Goal: Information Seeking & Learning: Learn about a topic

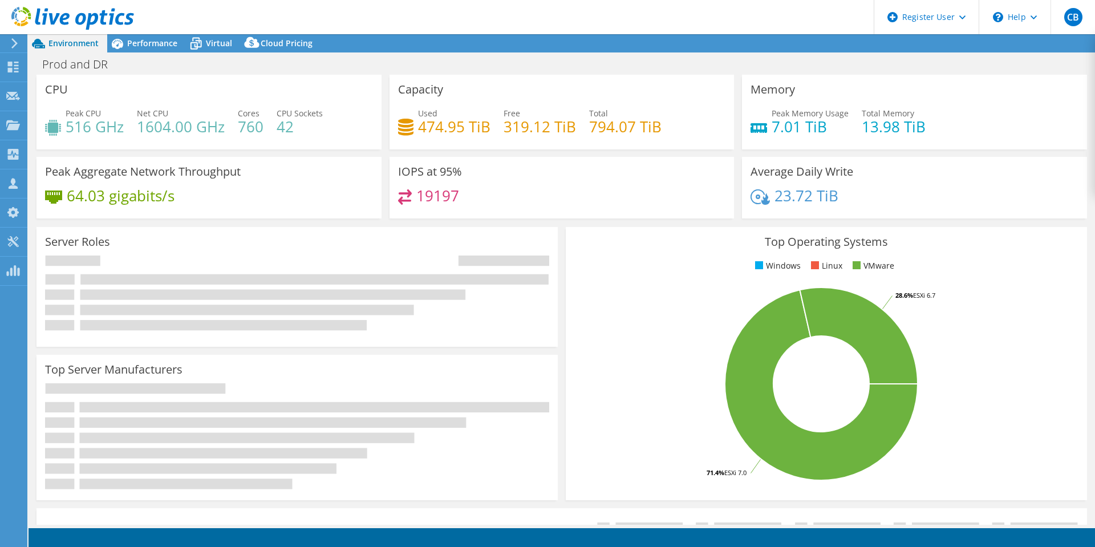
select select "USD"
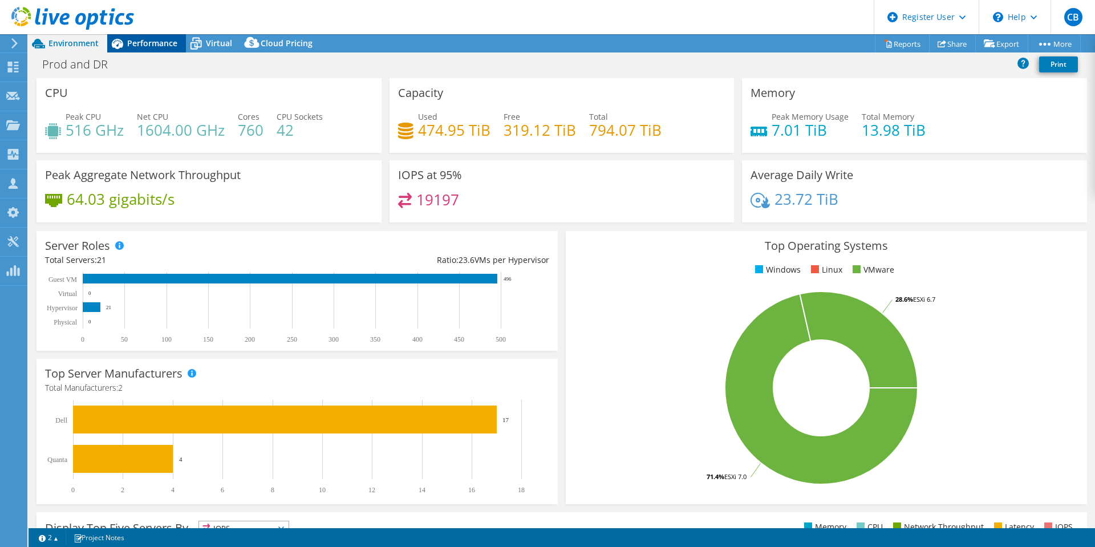
click at [159, 36] on div "Performance" at bounding box center [146, 43] width 79 height 18
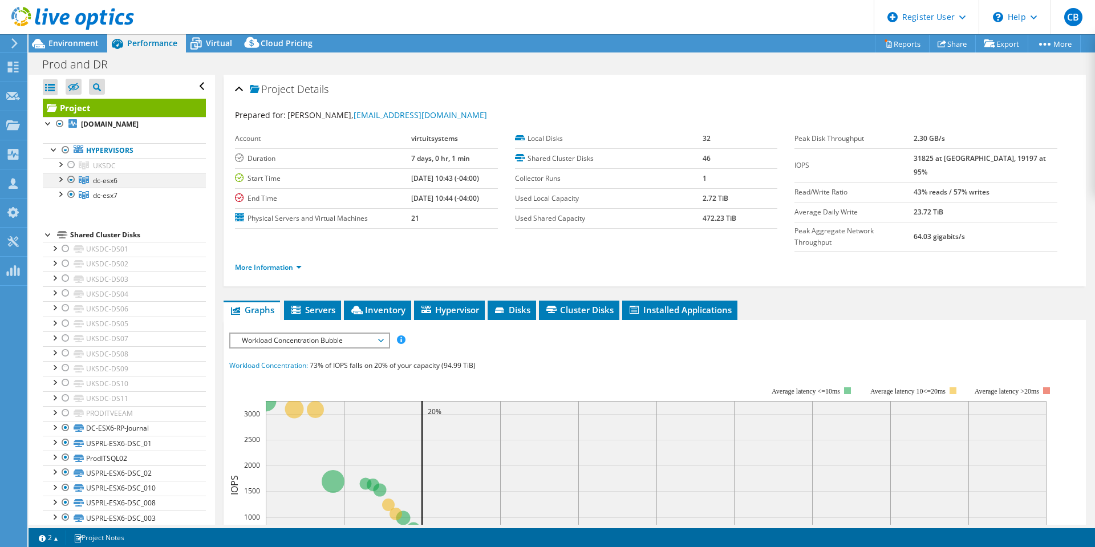
click at [58, 177] on div at bounding box center [59, 178] width 11 height 11
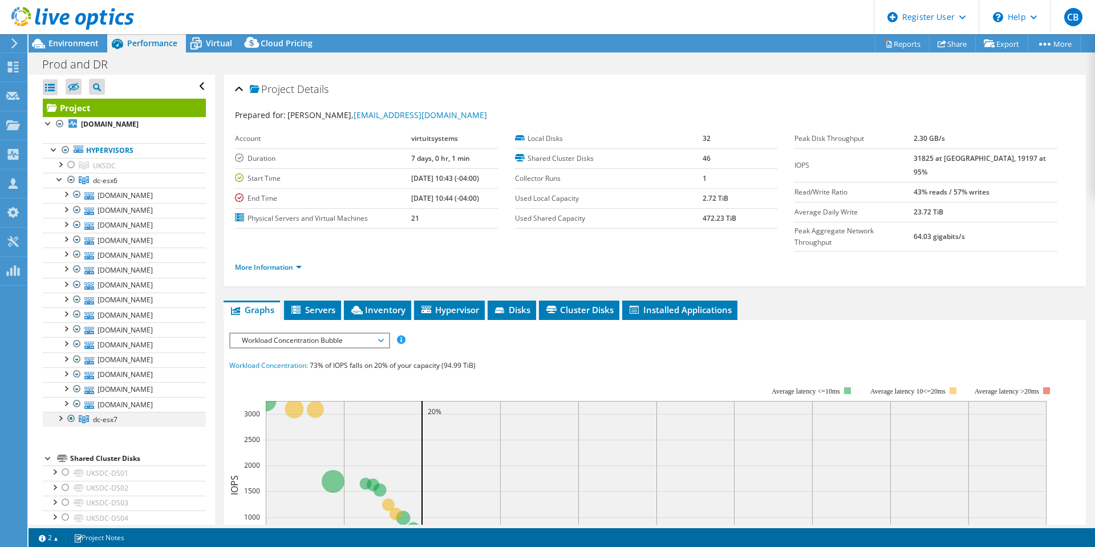
click at [59, 418] on div at bounding box center [59, 417] width 11 height 11
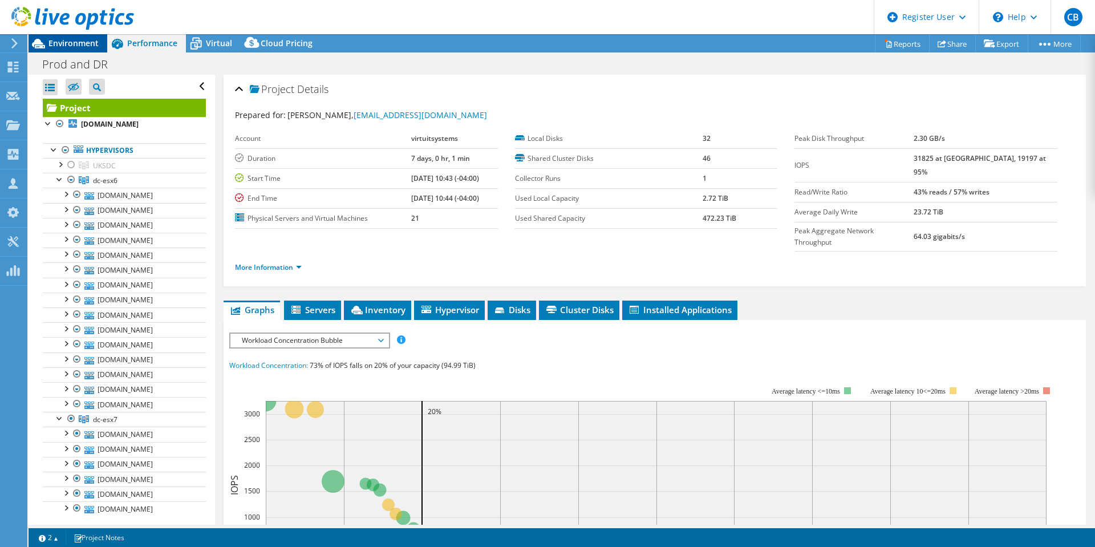
click at [72, 40] on span "Environment" at bounding box center [73, 43] width 50 height 11
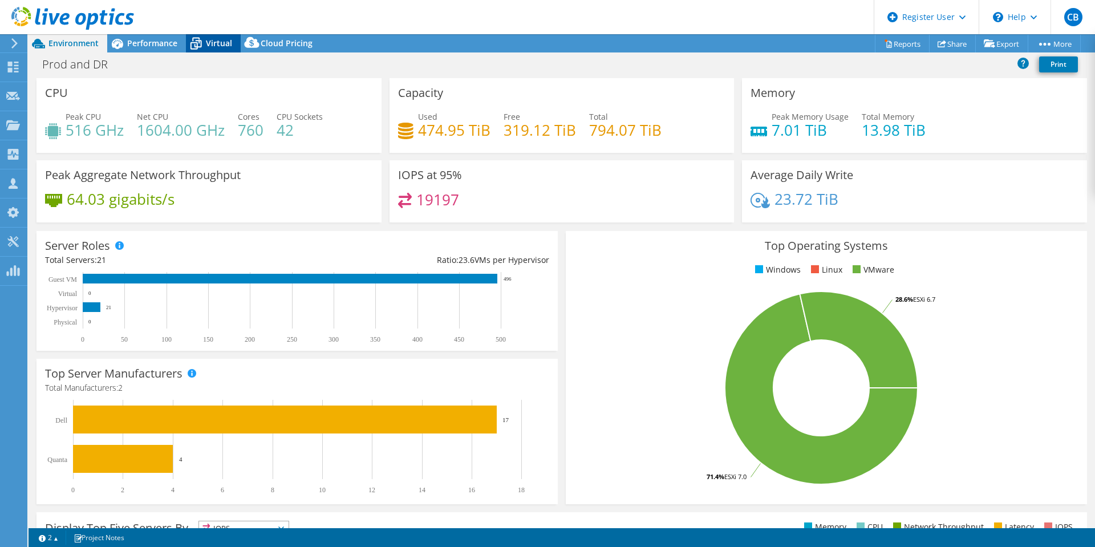
click at [208, 43] on span "Virtual" at bounding box center [219, 43] width 26 height 11
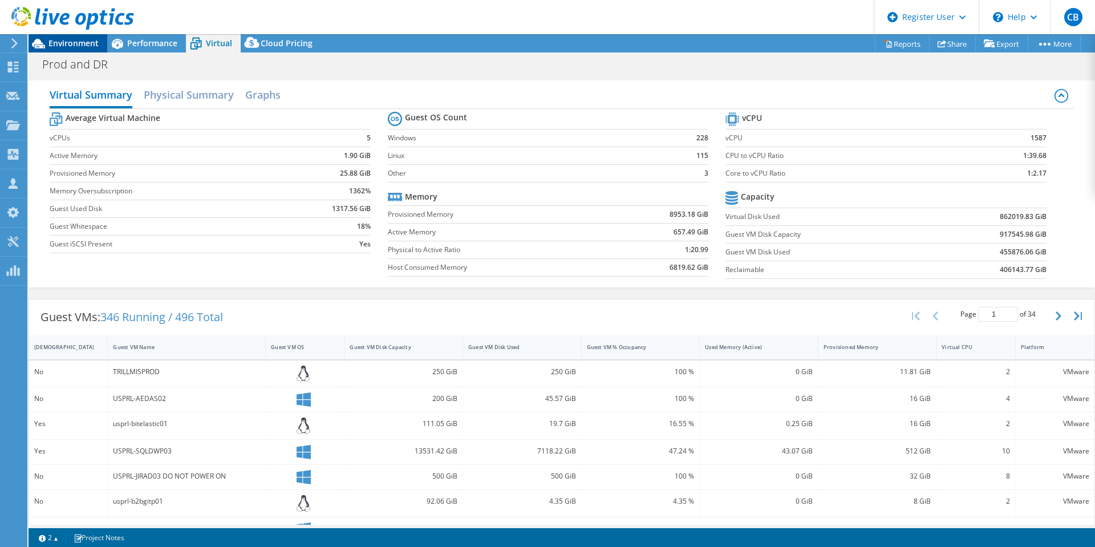
click at [68, 43] on span "Environment" at bounding box center [73, 43] width 50 height 11
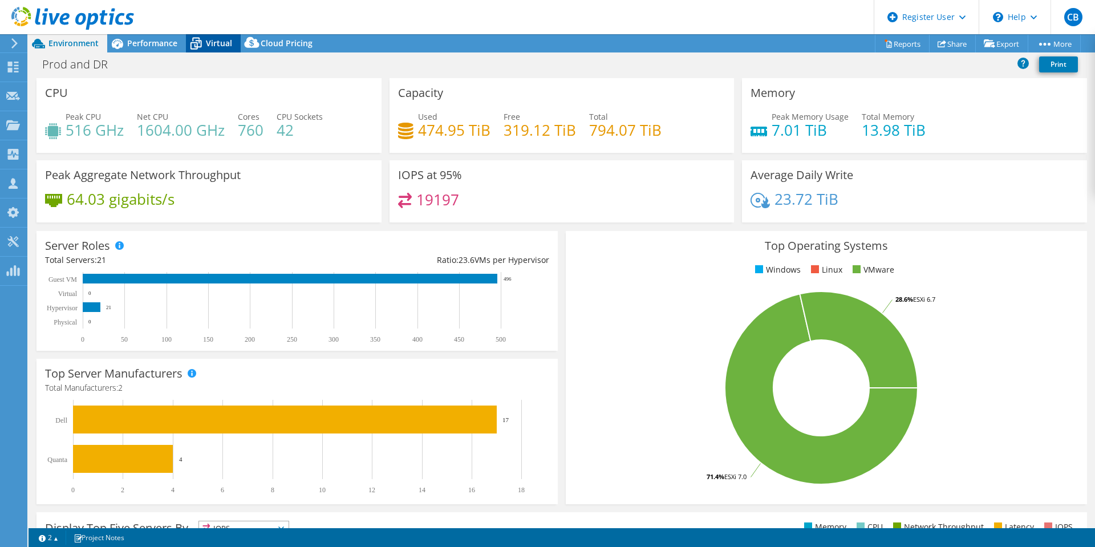
click at [221, 42] on span "Virtual" at bounding box center [219, 43] width 26 height 11
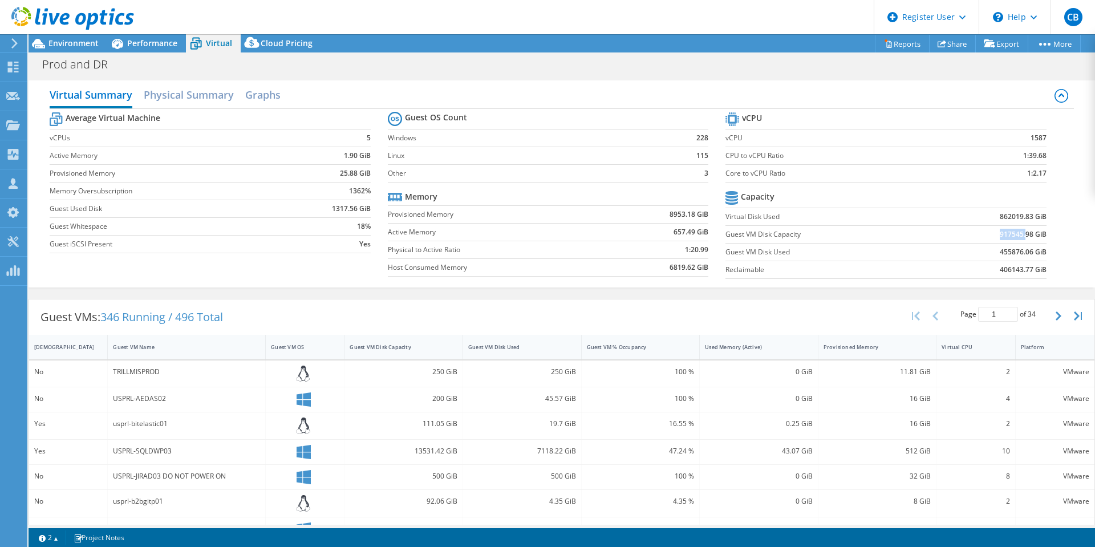
drag, startPoint x: 992, startPoint y: 234, endPoint x: 1019, endPoint y: 234, distance: 26.8
click at [1019, 234] on b "917545.98 GiB" at bounding box center [1023, 234] width 47 height 11
click at [83, 39] on span "Environment" at bounding box center [73, 43] width 50 height 11
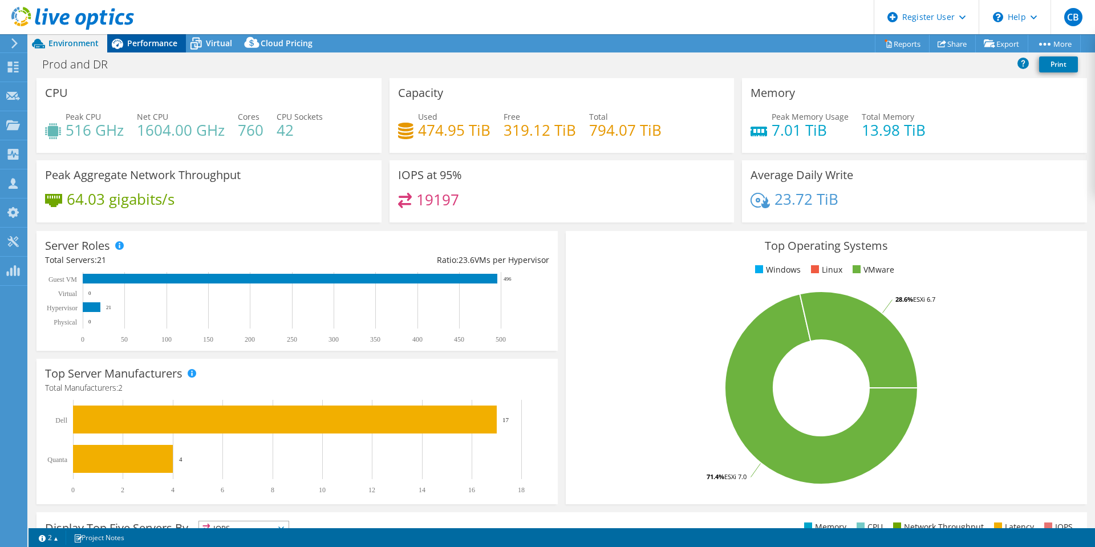
click at [159, 40] on span "Performance" at bounding box center [152, 43] width 50 height 11
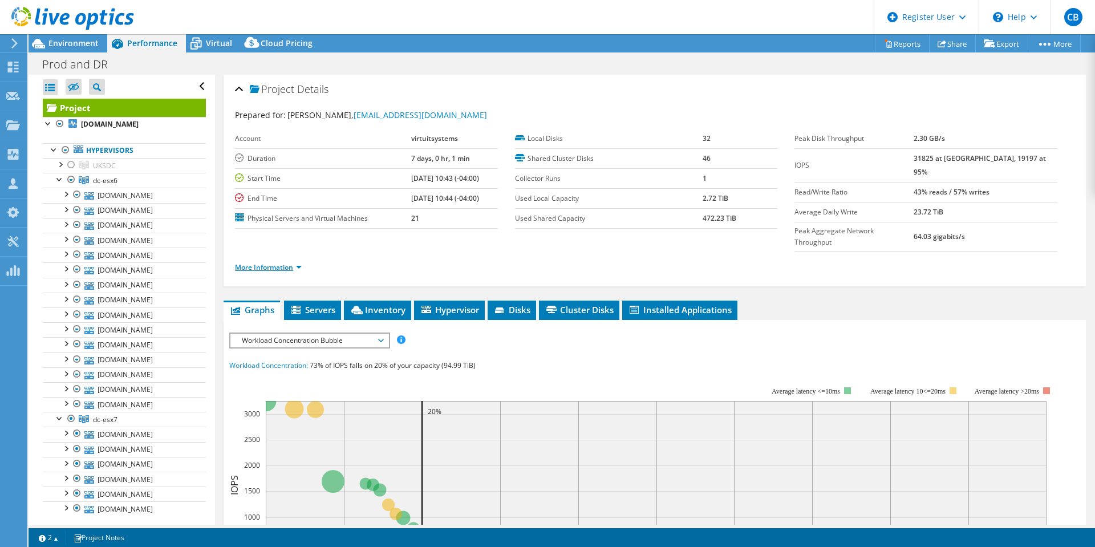
click at [295, 262] on link "More Information" at bounding box center [268, 267] width 67 height 10
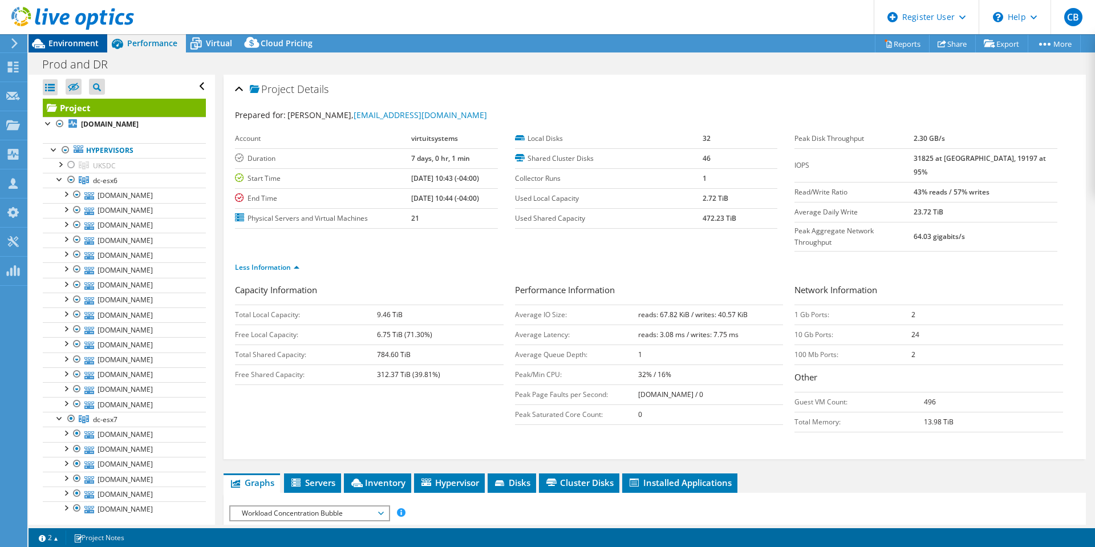
click at [78, 47] on span "Environment" at bounding box center [73, 43] width 50 height 11
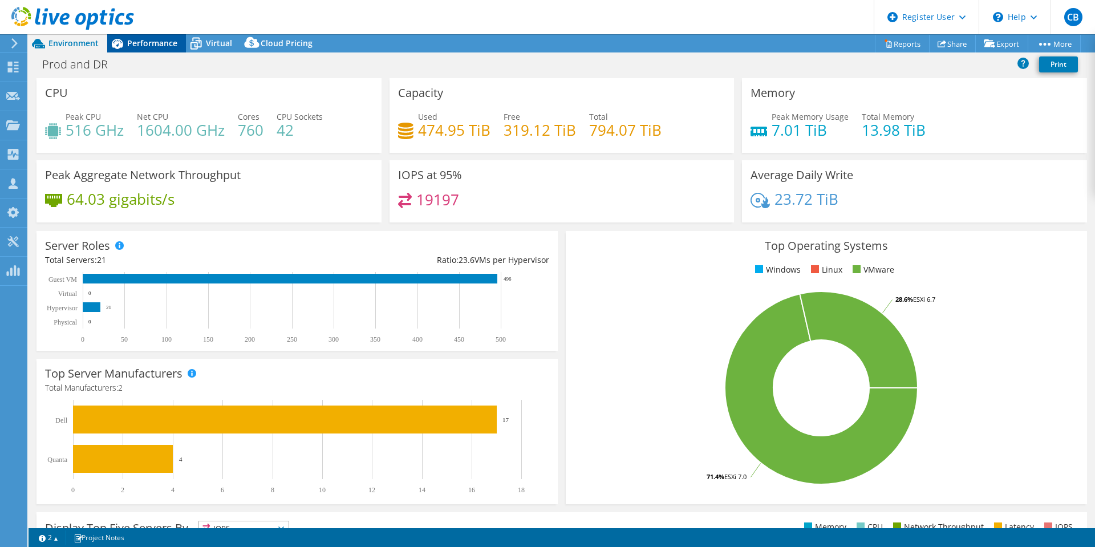
click at [152, 40] on span "Performance" at bounding box center [152, 43] width 50 height 11
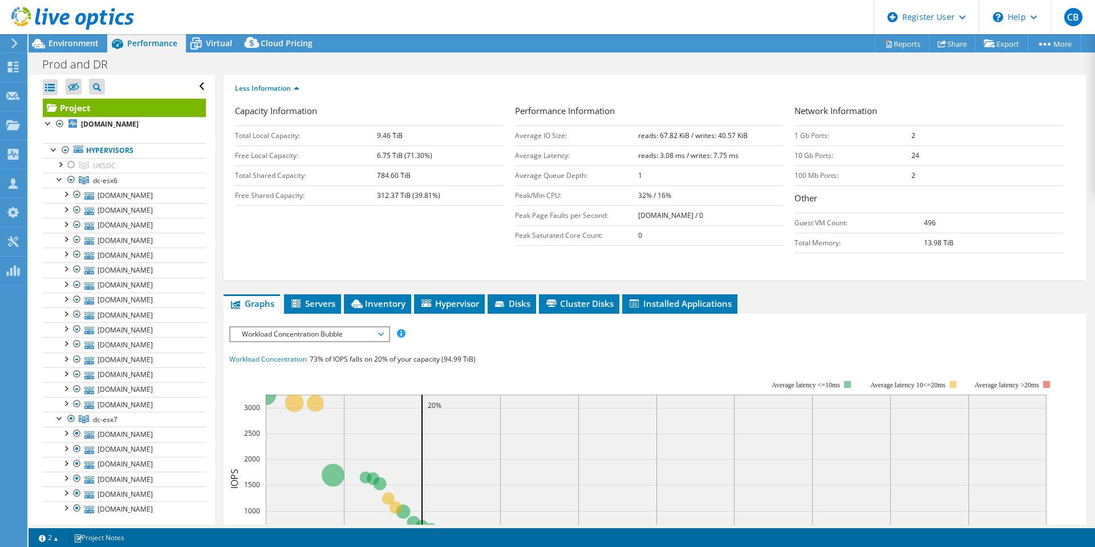
scroll to position [228, 0]
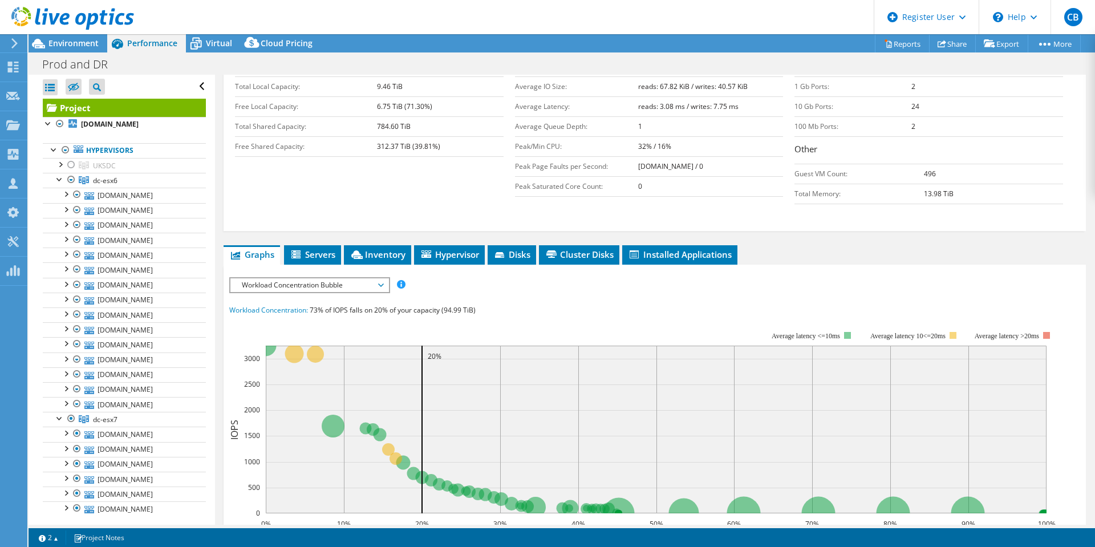
click at [375, 278] on span "Workload Concentration Bubble" at bounding box center [309, 285] width 147 height 14
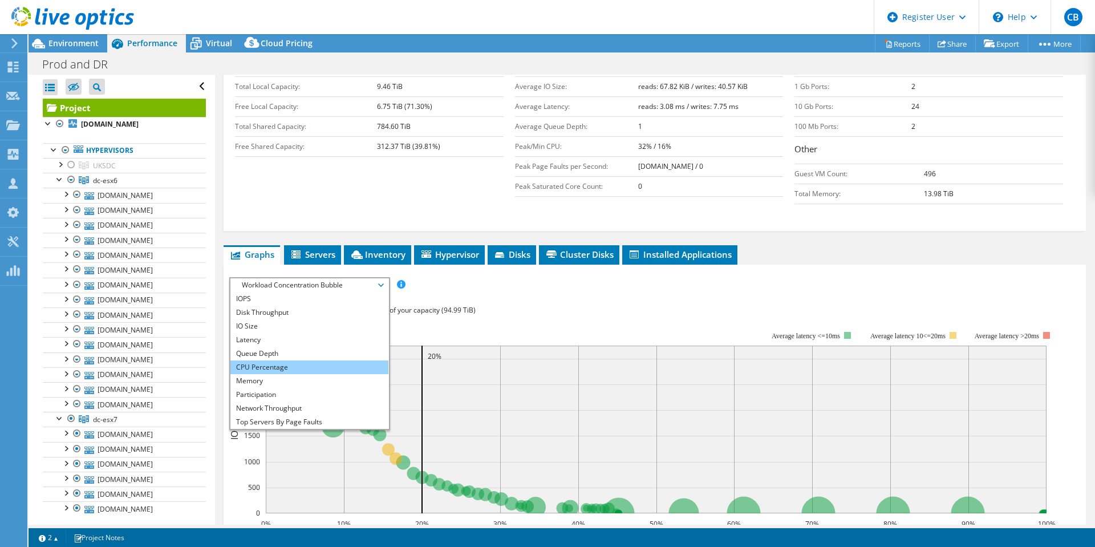
click at [301, 360] on li "CPU Percentage" at bounding box center [309, 367] width 158 height 14
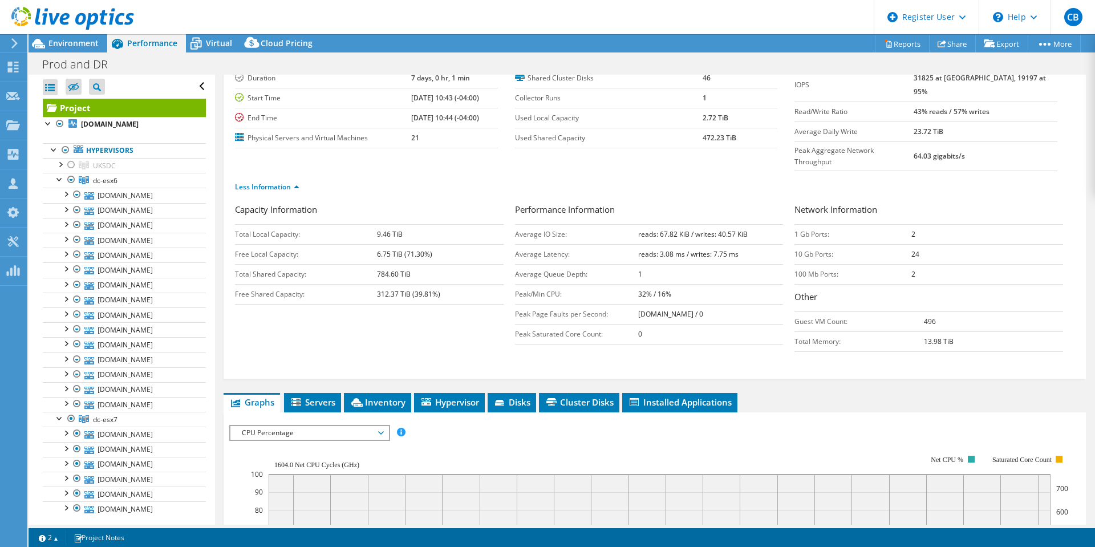
scroll to position [57, 0]
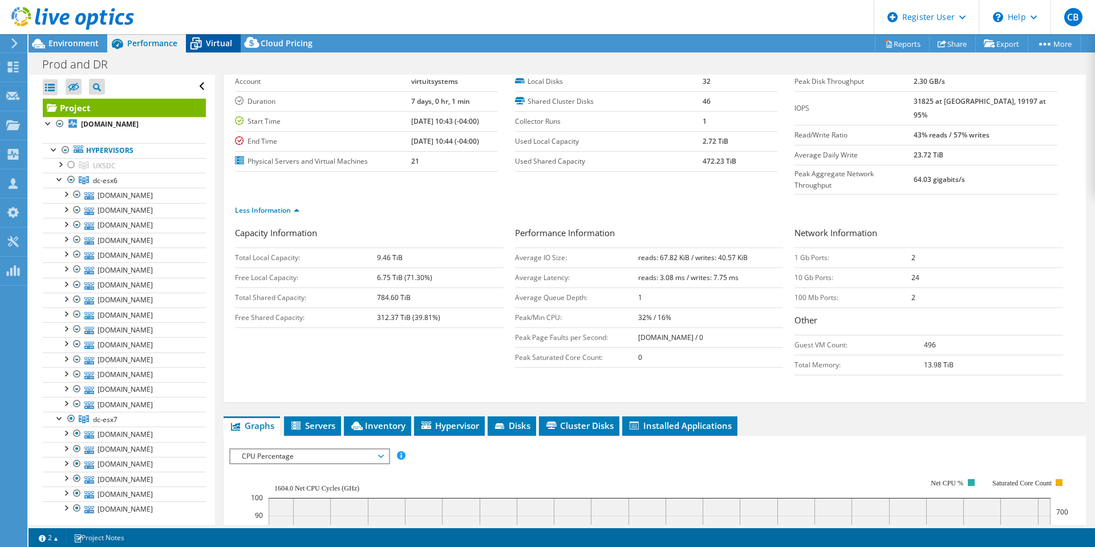
click at [215, 38] on span "Virtual" at bounding box center [219, 43] width 26 height 11
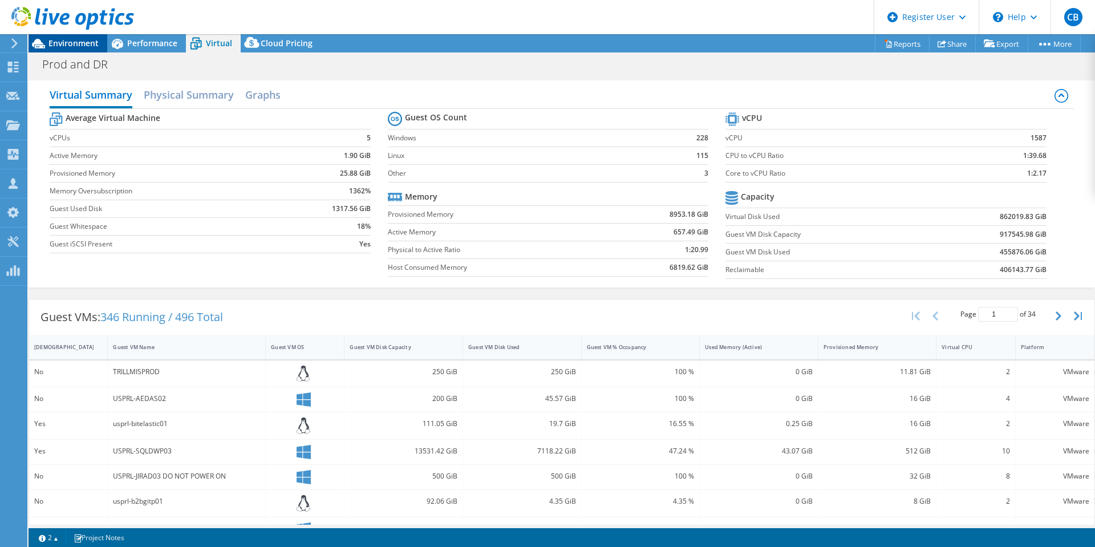
click at [70, 43] on span "Environment" at bounding box center [73, 43] width 50 height 11
